Goal: Find specific page/section: Find specific page/section

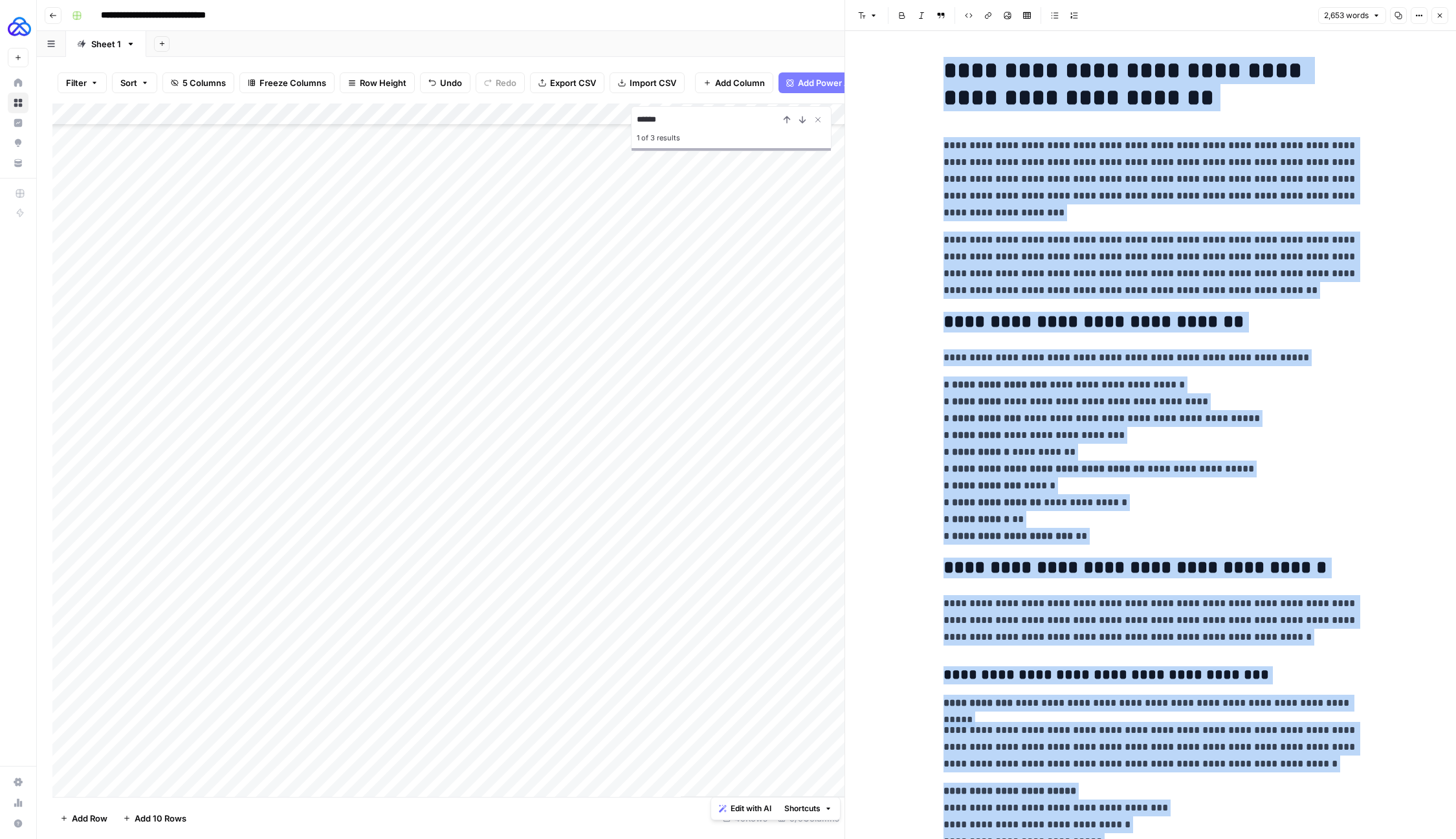
scroll to position [6137, 0]
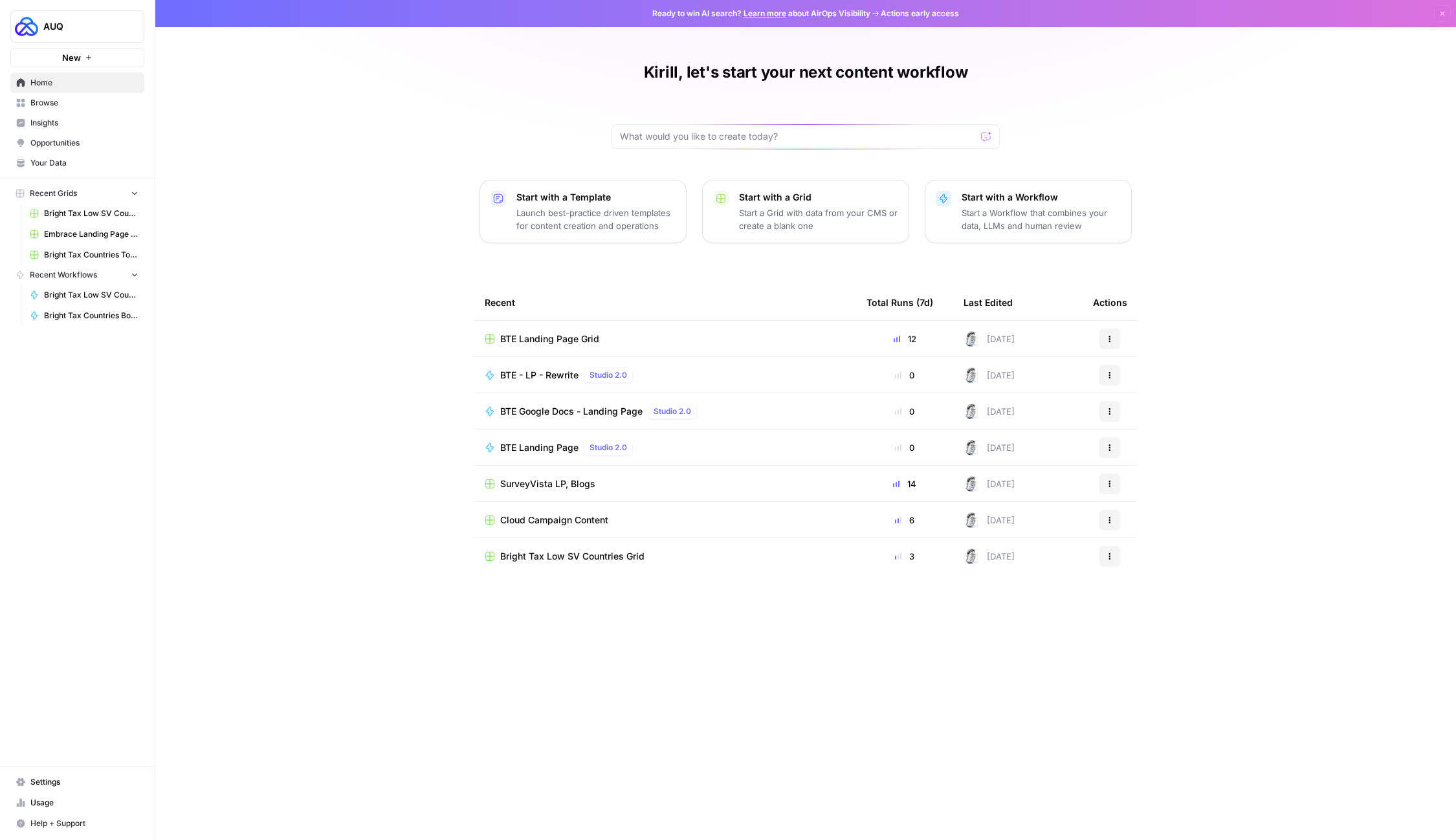
click at [55, 97] on span "Browse" at bounding box center [85, 103] width 108 height 12
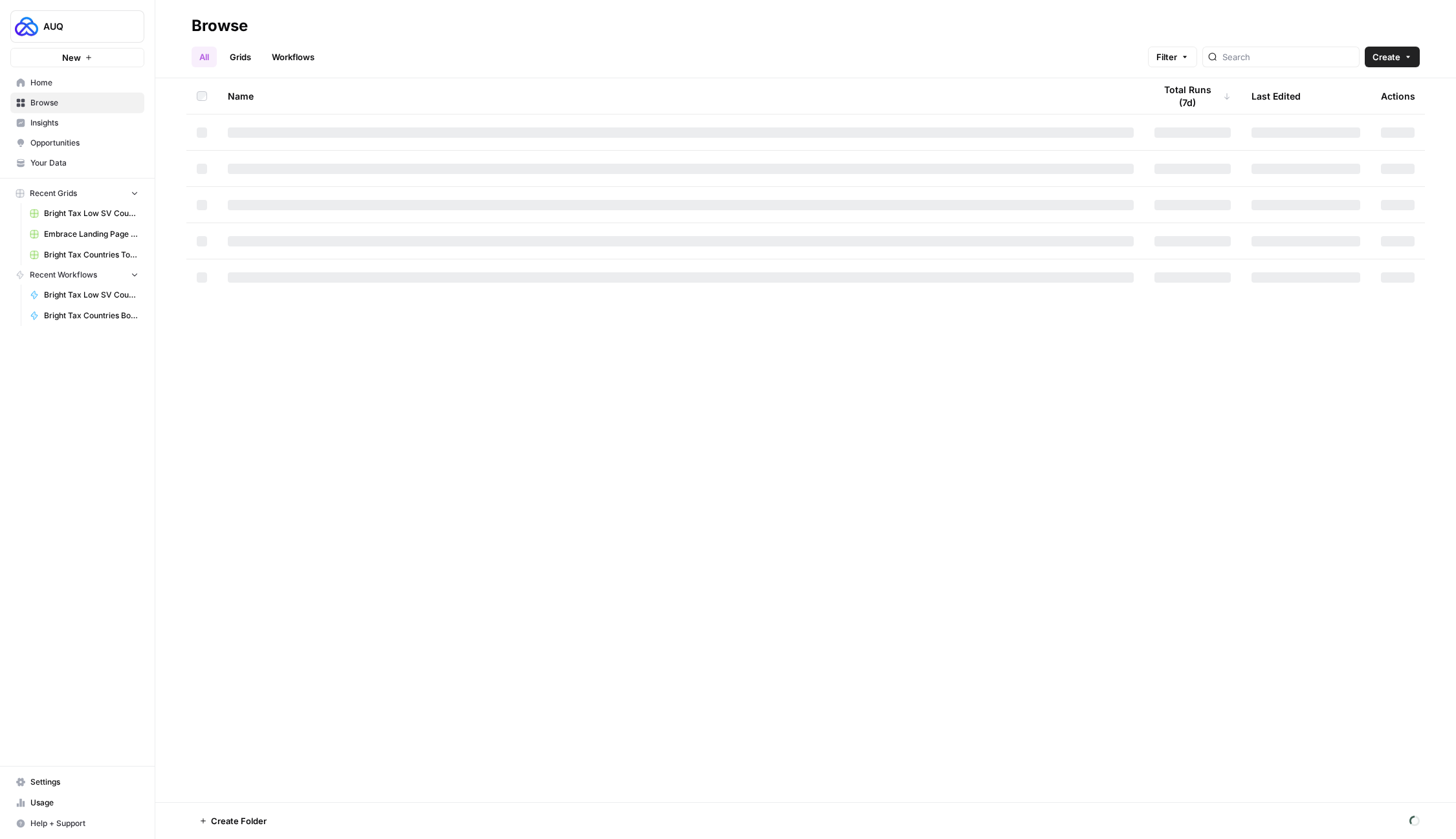
click at [1270, 45] on div "All Grids Workflows Filter Create" at bounding box center [805, 52] width 1228 height 31
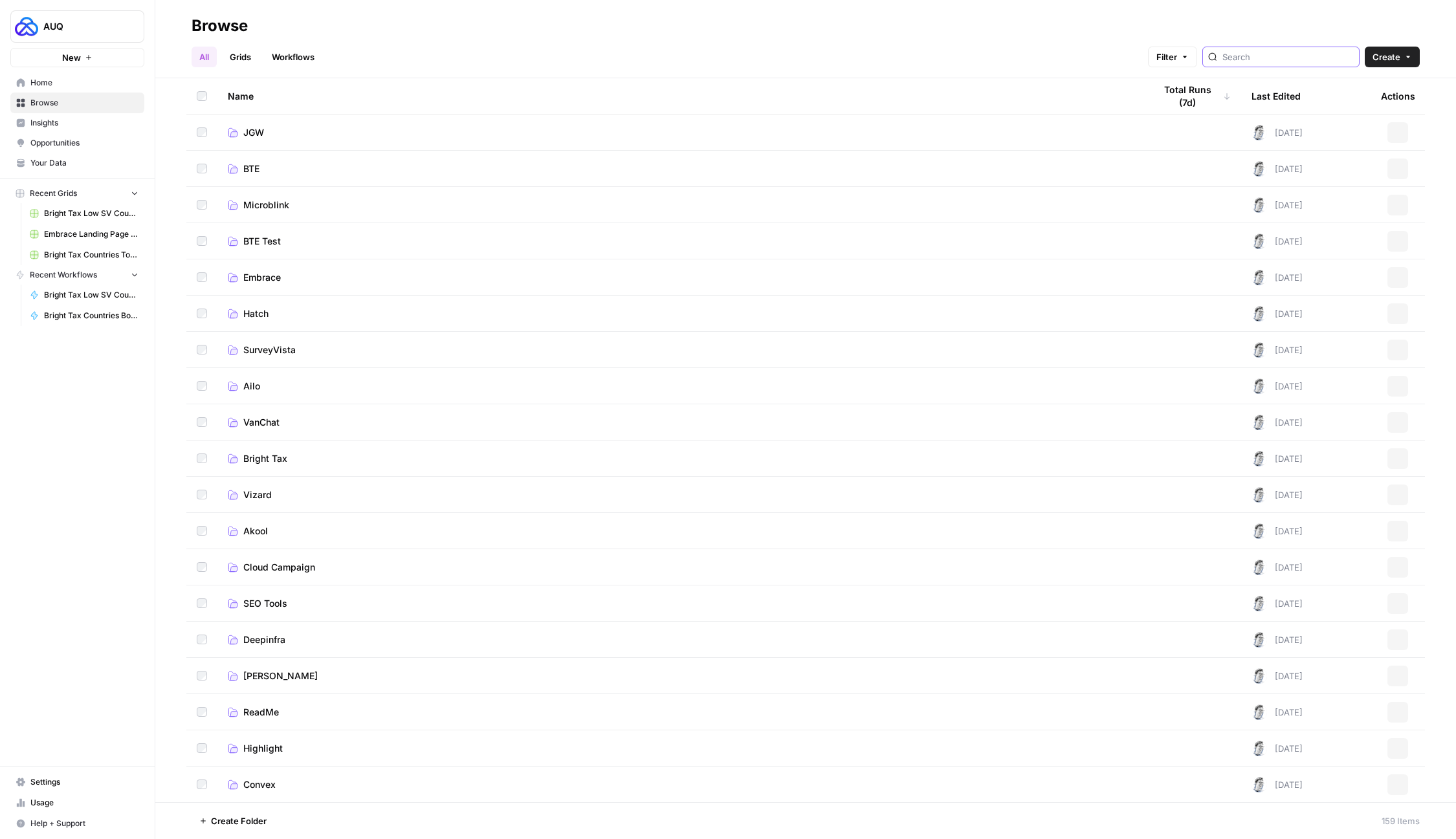
click at [1270, 58] on input "search" at bounding box center [1288, 56] width 131 height 13
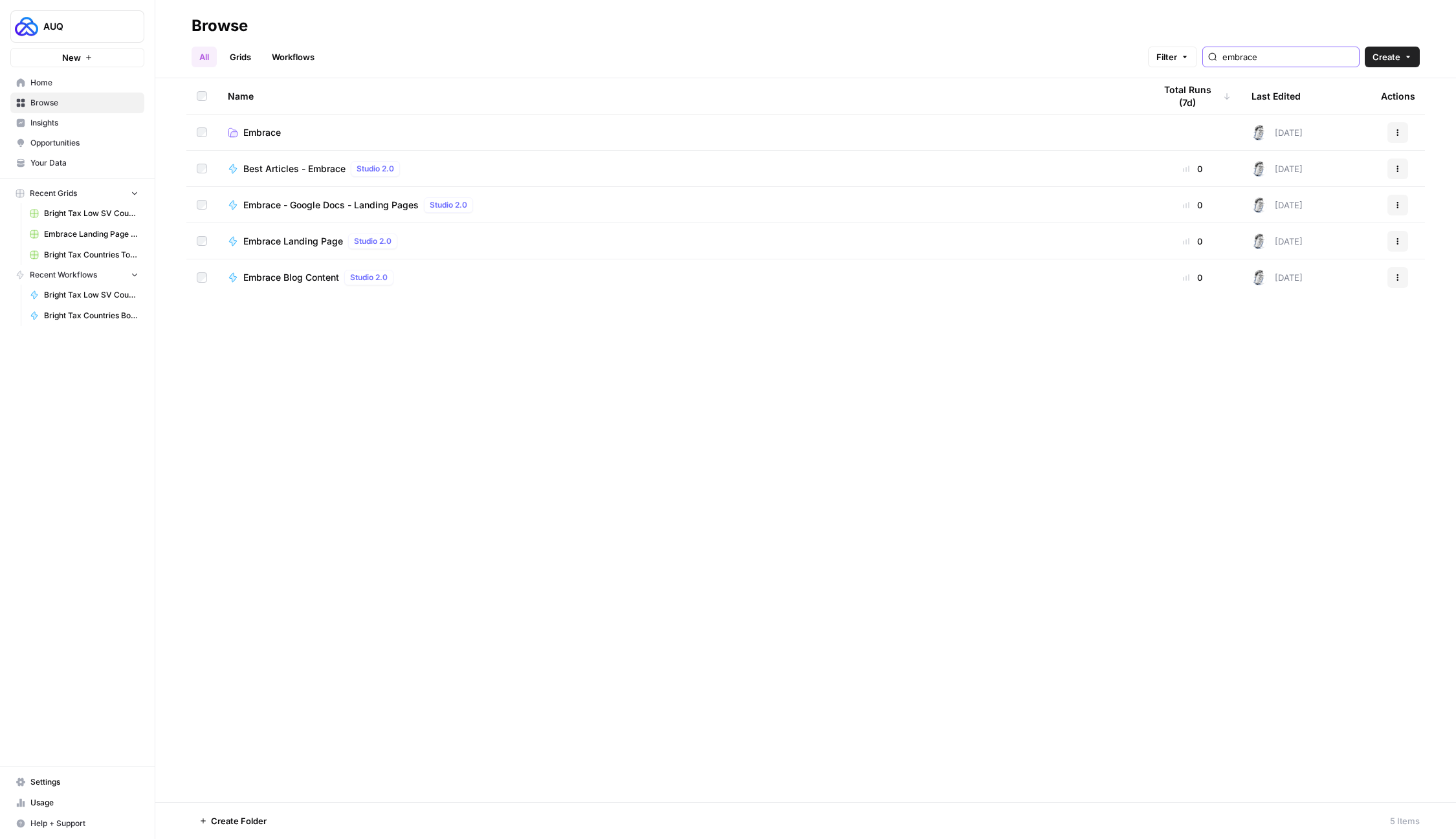
type input "embrace"
click at [255, 128] on span "Embrace" at bounding box center [261, 132] width 38 height 13
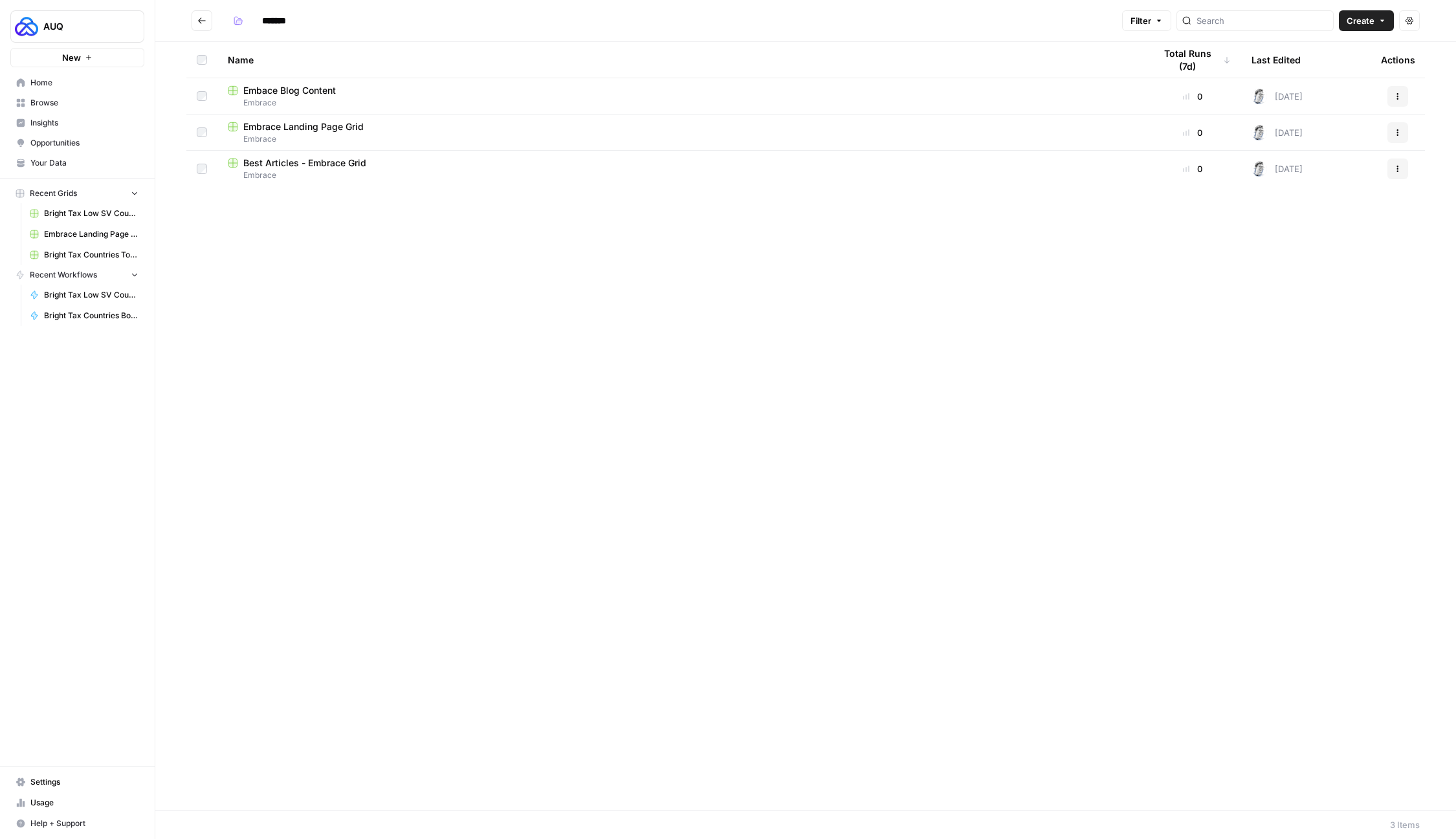
click at [276, 162] on span "Best Articles - Embrace Grid" at bounding box center [304, 162] width 123 height 13
